Goal: Information Seeking & Learning: Learn about a topic

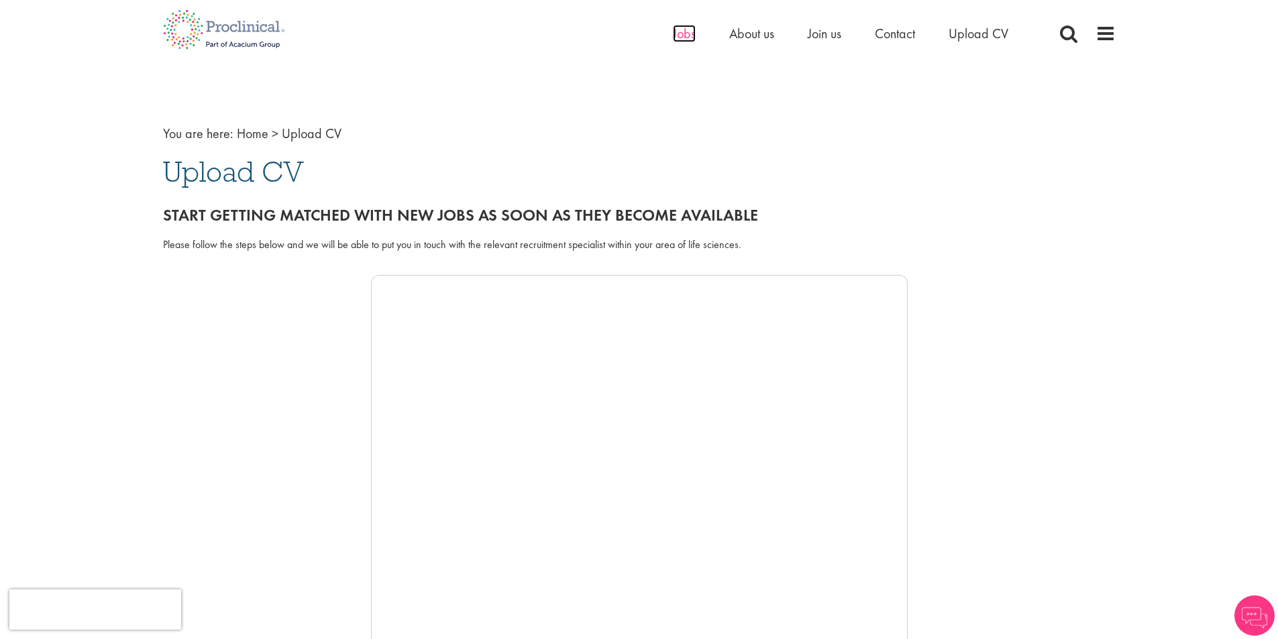
click at [684, 37] on span "Jobs" at bounding box center [684, 33] width 23 height 17
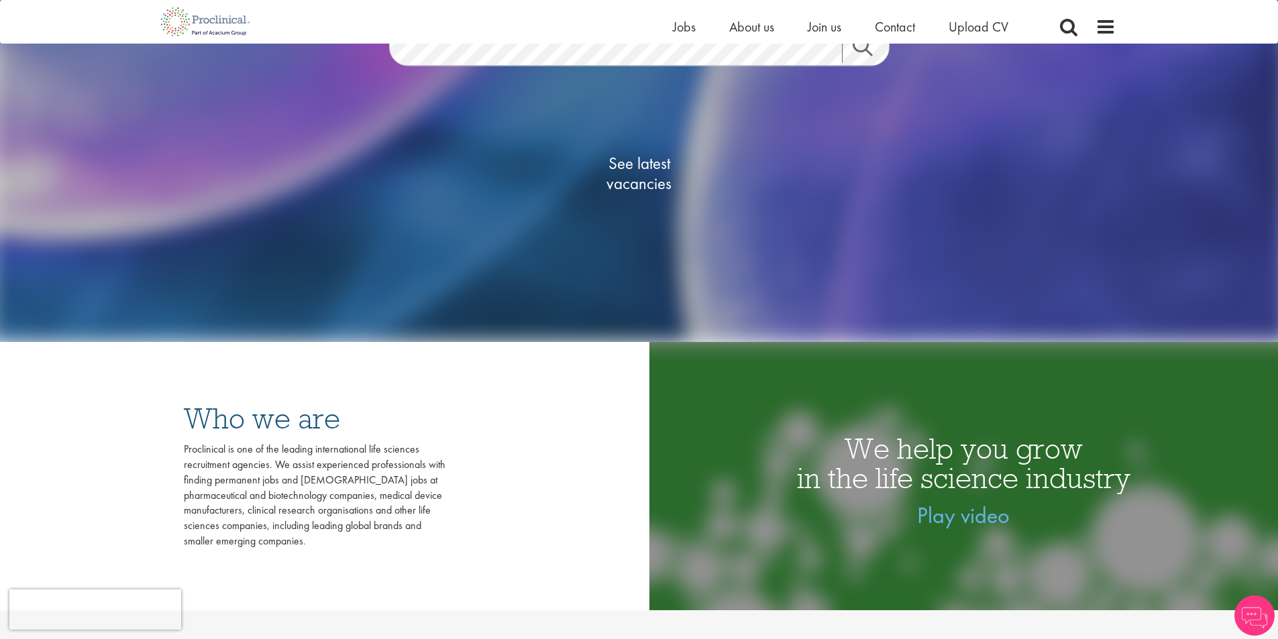
scroll to position [134, 0]
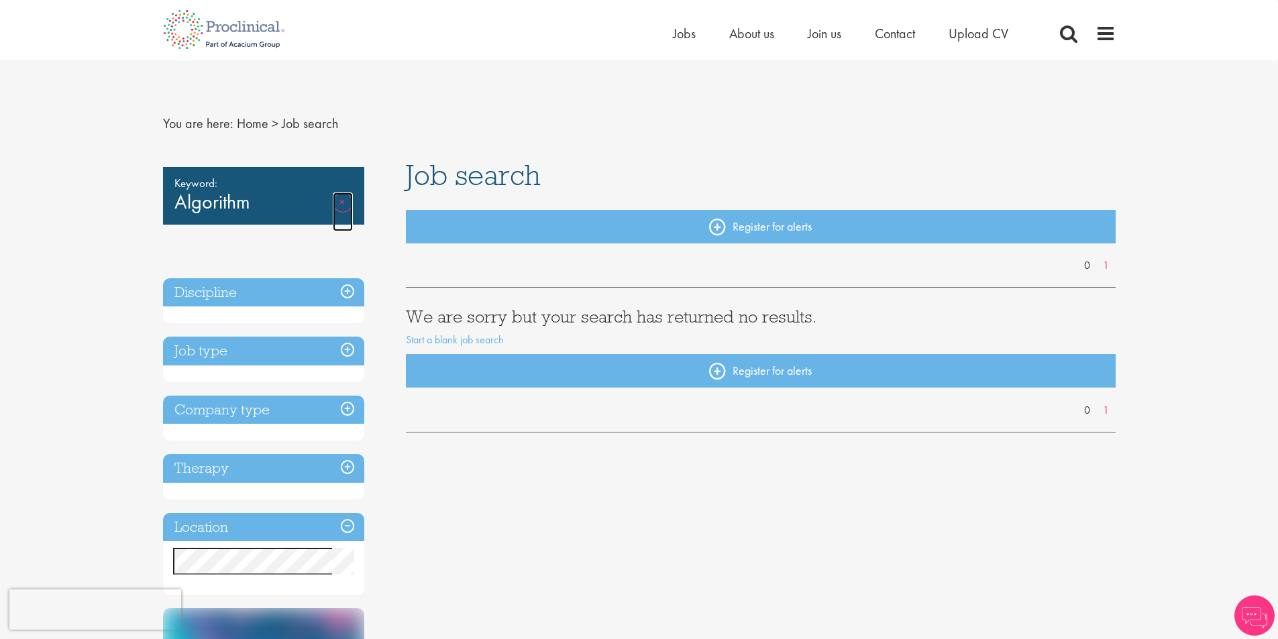
click at [338, 199] on link "Remove" at bounding box center [343, 212] width 20 height 39
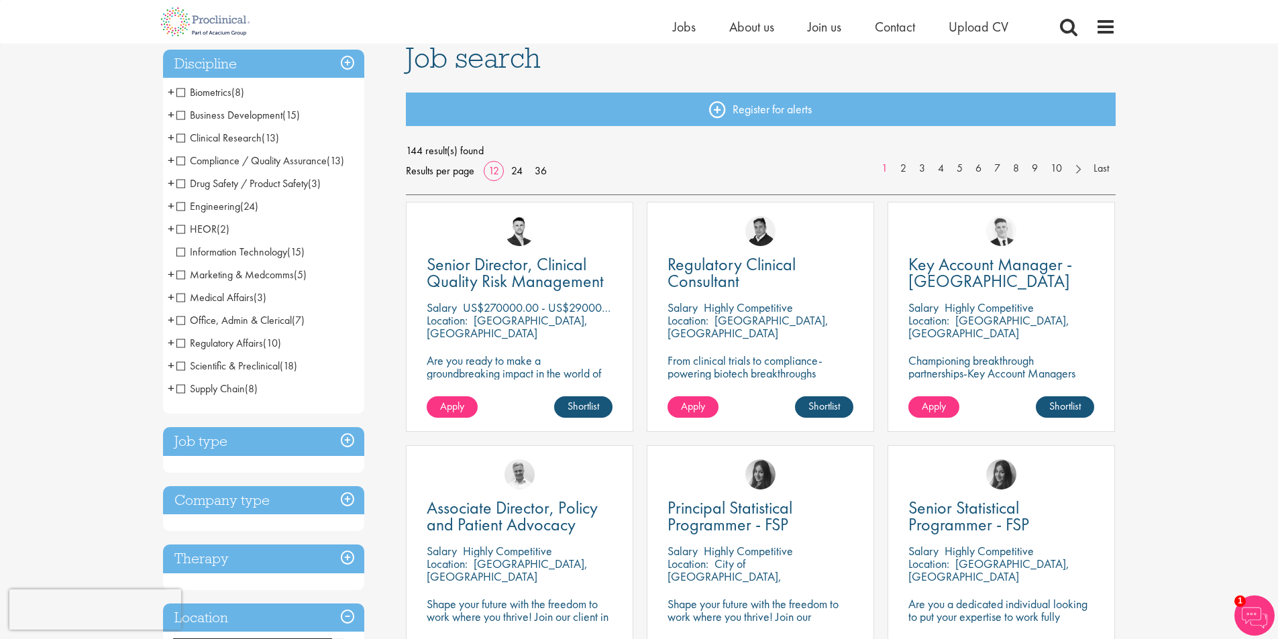
scroll to position [67, 0]
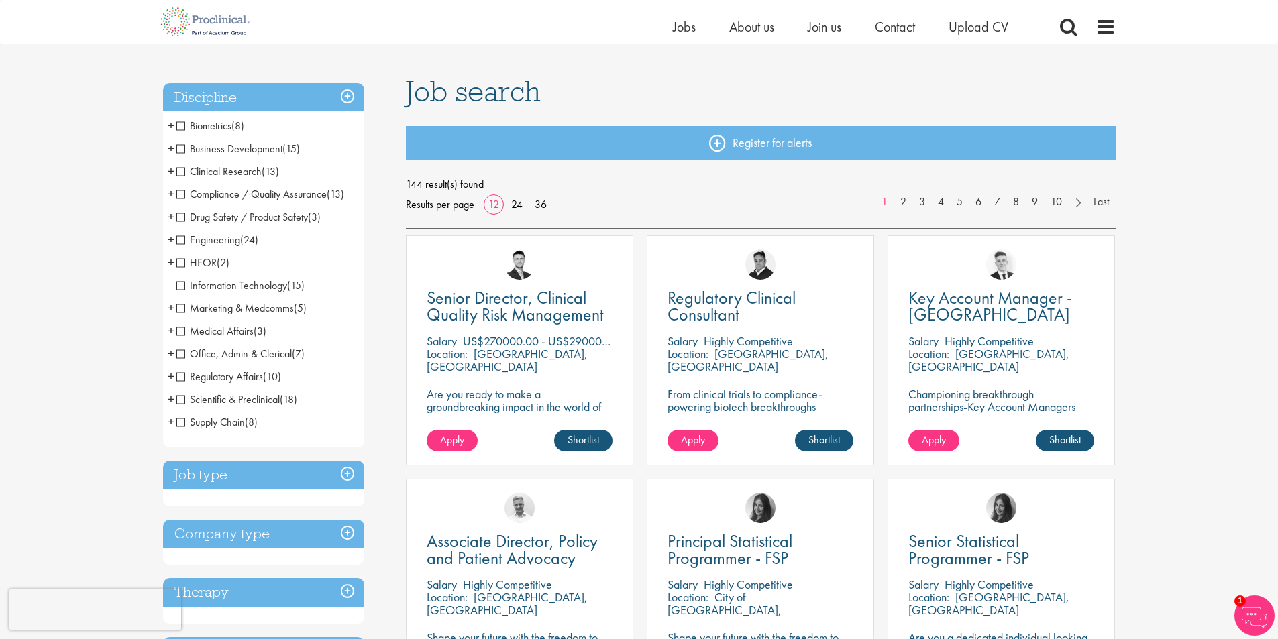
click at [235, 465] on h3 "Job type" at bounding box center [263, 475] width 201 height 29
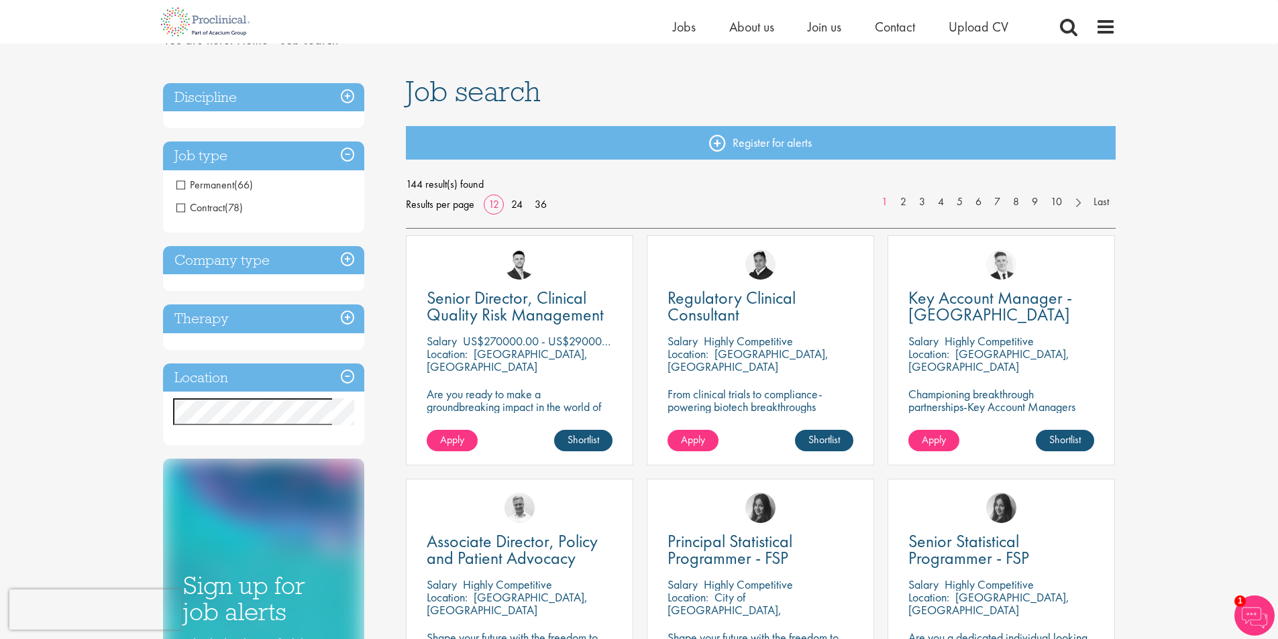
click at [235, 156] on h3 "Job type" at bounding box center [263, 156] width 201 height 29
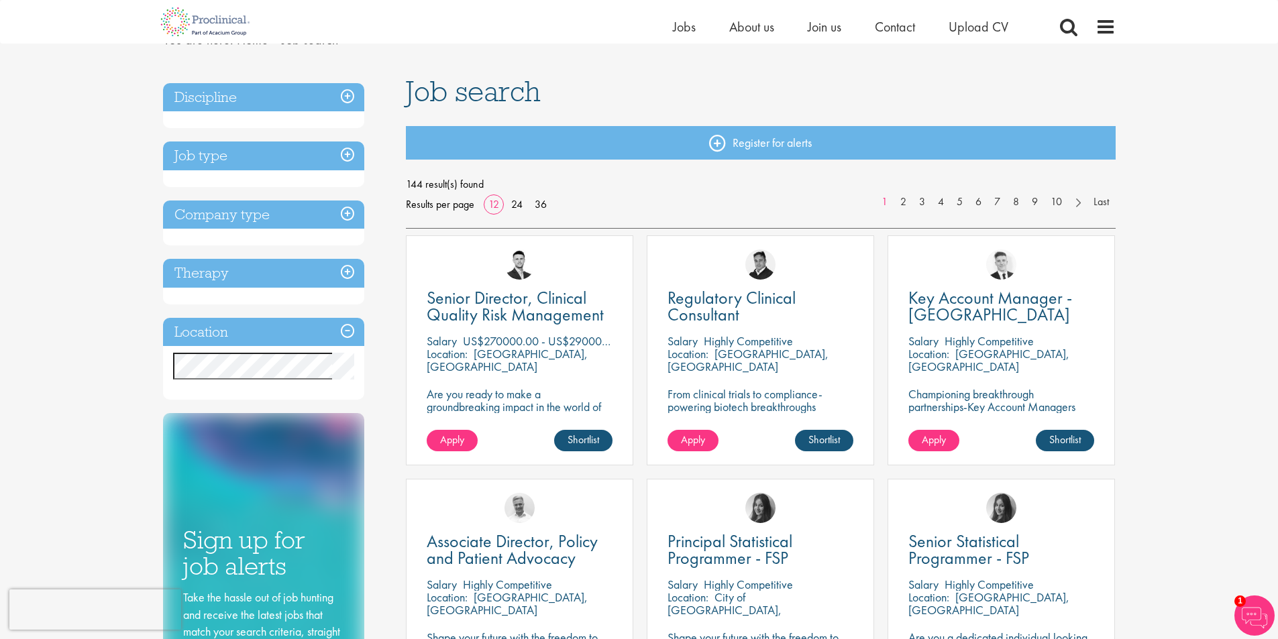
click at [238, 105] on h3 "Discipline" at bounding box center [263, 97] width 201 height 29
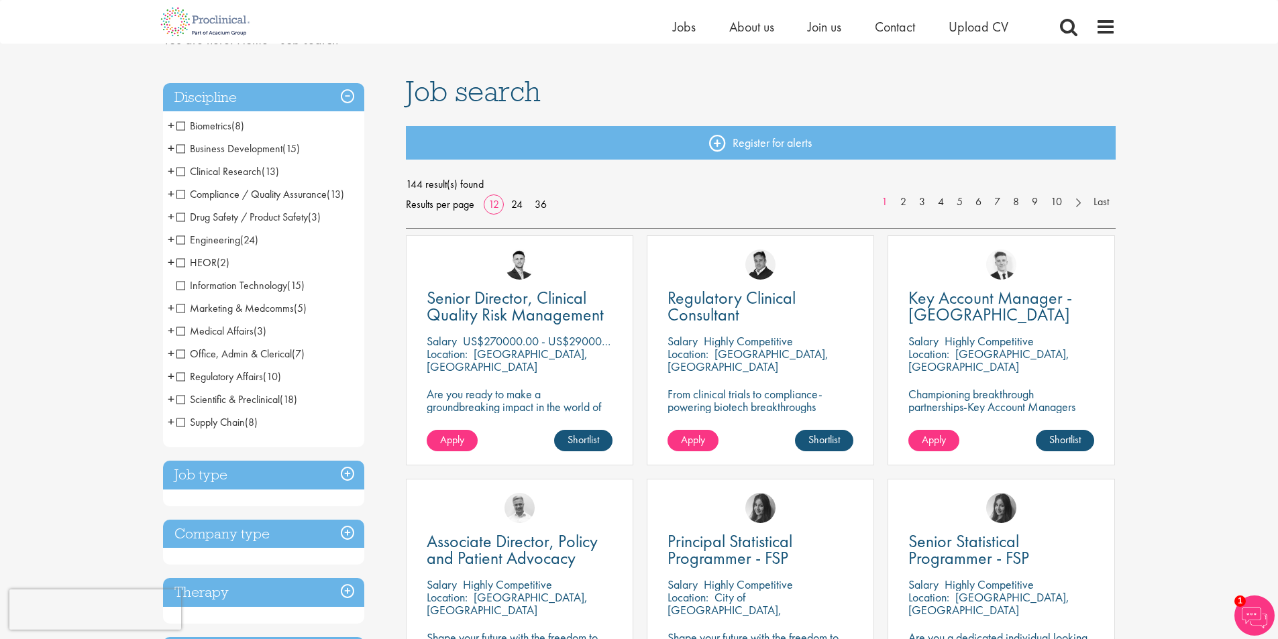
click at [179, 174] on span "Clinical Research" at bounding box center [218, 171] width 85 height 14
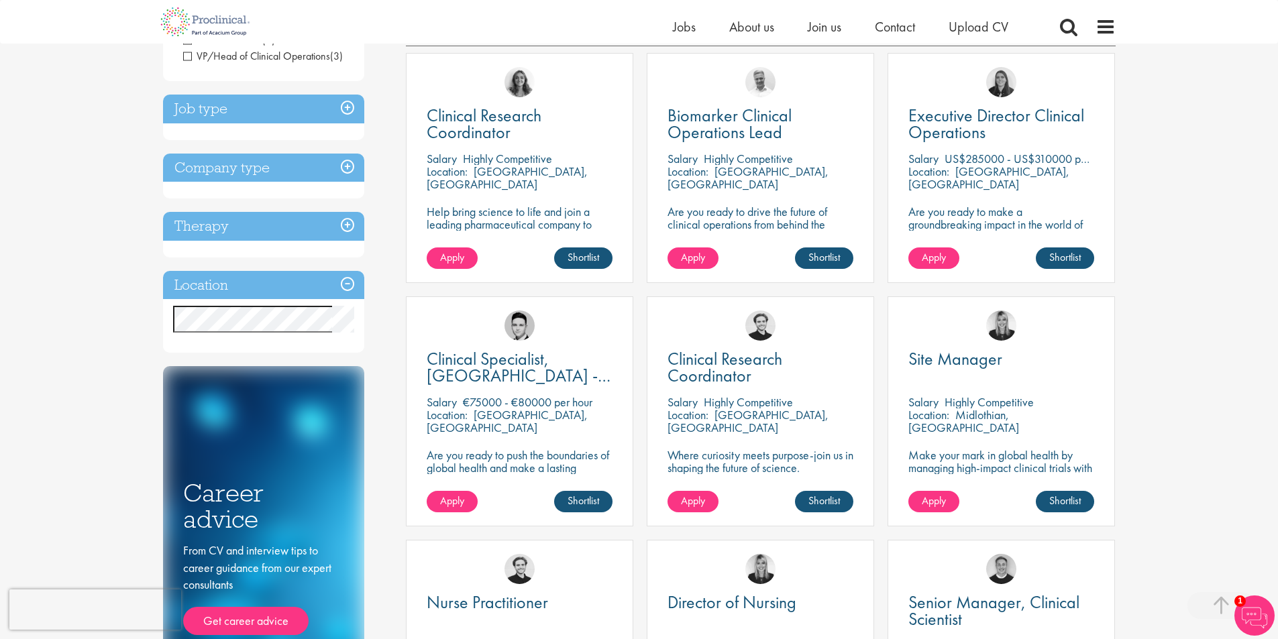
scroll to position [268, 0]
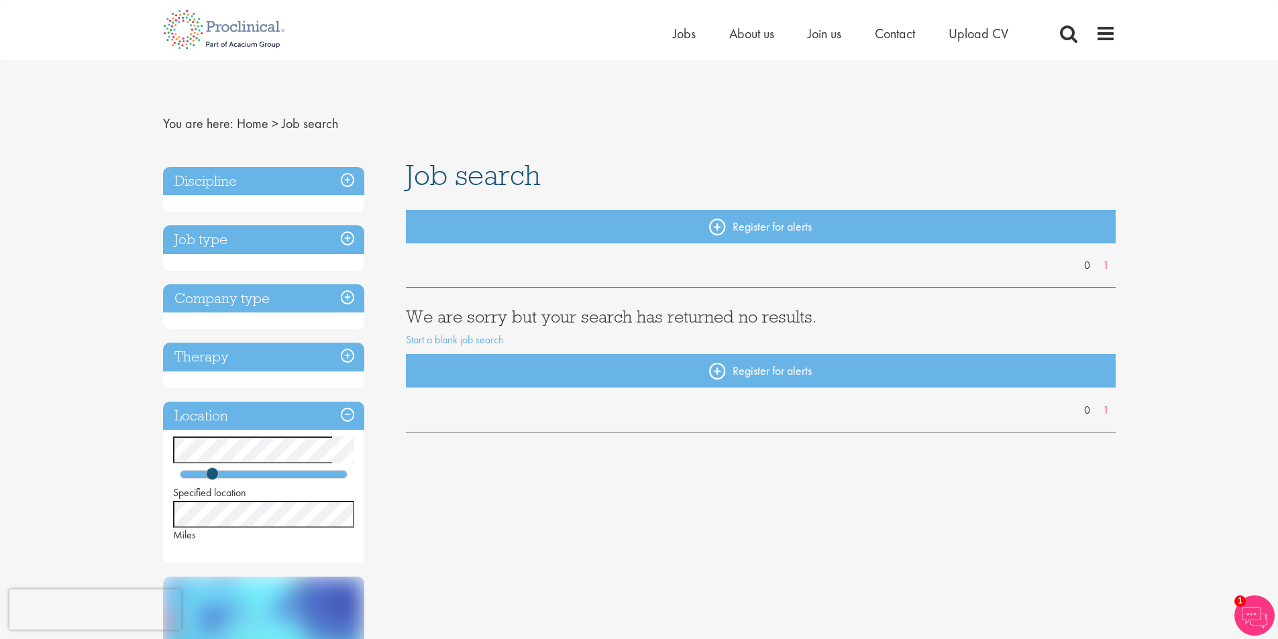
click at [257, 355] on h3 "Therapy" at bounding box center [263, 357] width 201 height 29
click at [321, 295] on h3 "Company type" at bounding box center [263, 298] width 201 height 29
click at [318, 229] on h3 "Job type" at bounding box center [263, 239] width 201 height 29
click at [337, 185] on h3 "Discipline" at bounding box center [263, 181] width 201 height 29
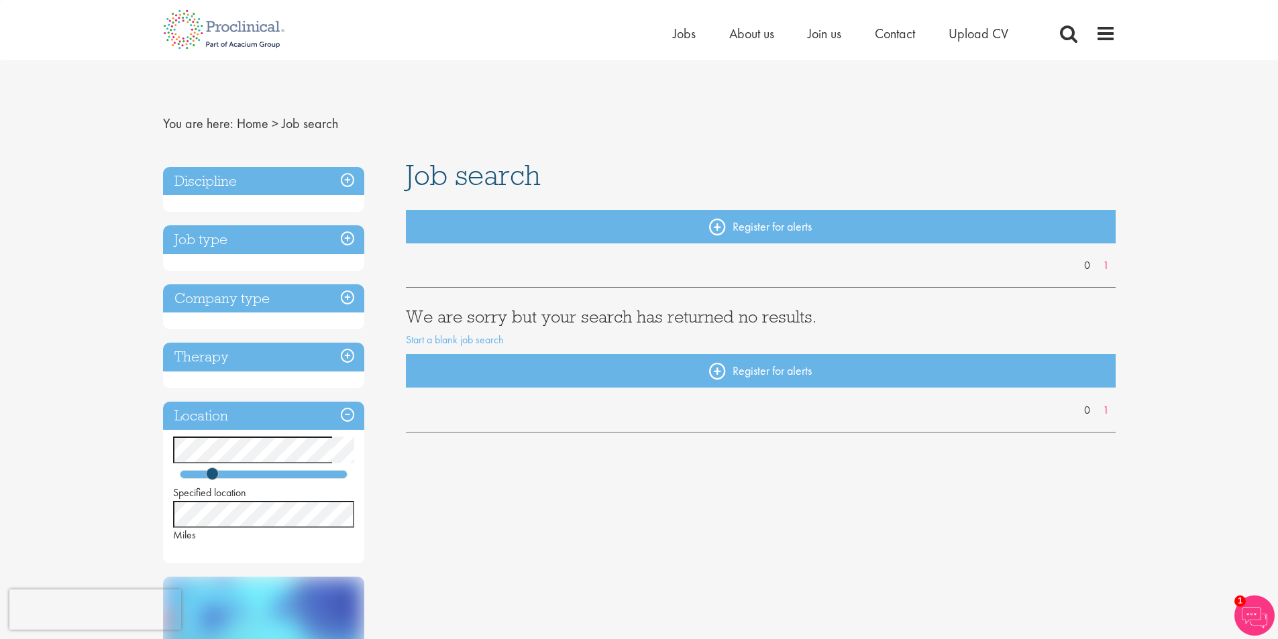
click at [341, 185] on h3 "Discipline" at bounding box center [263, 181] width 201 height 29
click at [341, 188] on h3 "Discipline" at bounding box center [263, 181] width 201 height 29
click at [293, 129] on span "Job search" at bounding box center [310, 123] width 56 height 17
